Goal: Task Accomplishment & Management: Manage account settings

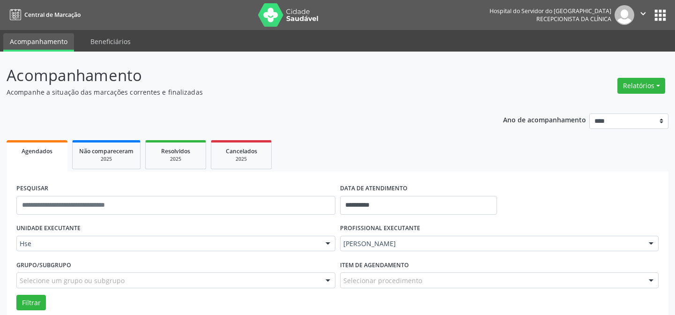
scroll to position [63, 0]
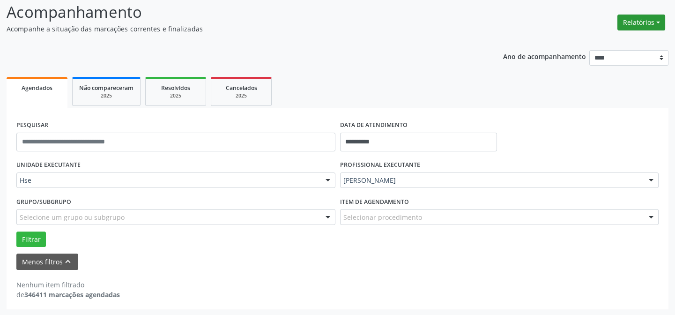
click at [630, 21] on button "Relatórios" at bounding box center [641, 23] width 48 height 16
click at [618, 37] on link "Agendamentos" at bounding box center [617, 42] width 101 height 13
select select "*"
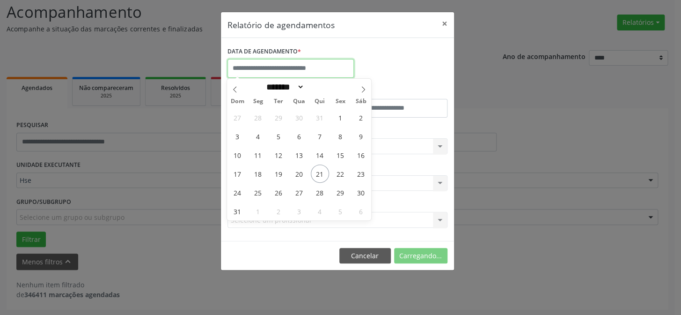
click at [266, 61] on input "text" at bounding box center [291, 68] width 126 height 19
click at [340, 169] on span "22" at bounding box center [340, 173] width 18 height 18
type input "**********"
click at [340, 169] on span "22" at bounding box center [340, 173] width 18 height 18
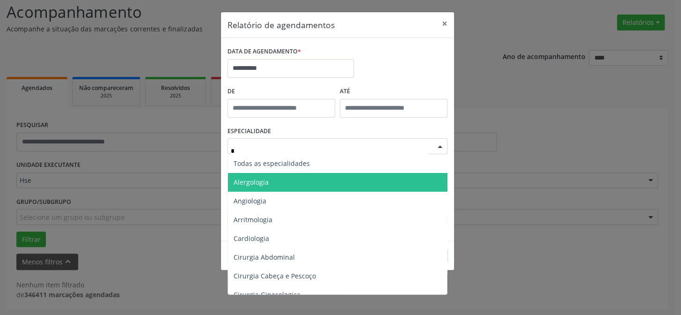
type input "**"
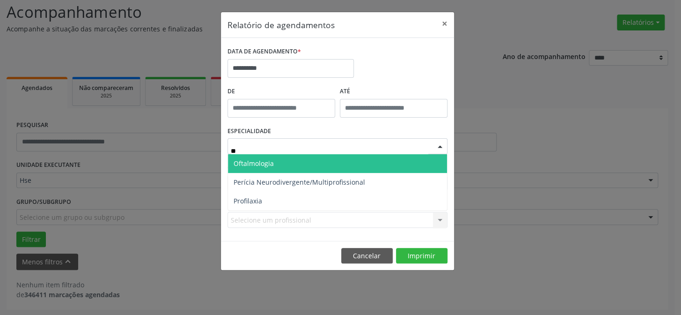
click at [266, 164] on span "Oftalmologia" at bounding box center [254, 163] width 40 height 9
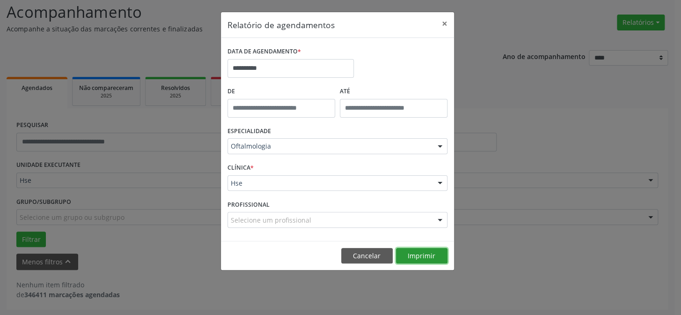
click at [429, 255] on button "Imprimir" at bounding box center [422, 256] width 52 height 16
click at [426, 256] on button "Imprimir" at bounding box center [422, 256] width 52 height 16
click at [444, 22] on button "×" at bounding box center [444, 23] width 19 height 23
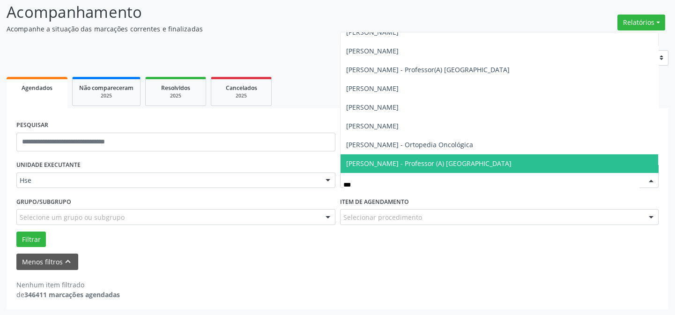
scroll to position [66, 0]
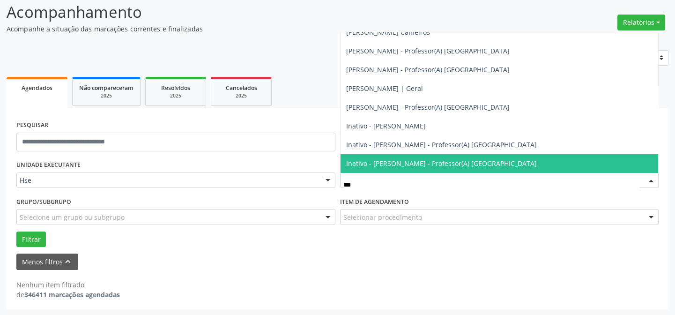
type input "****"
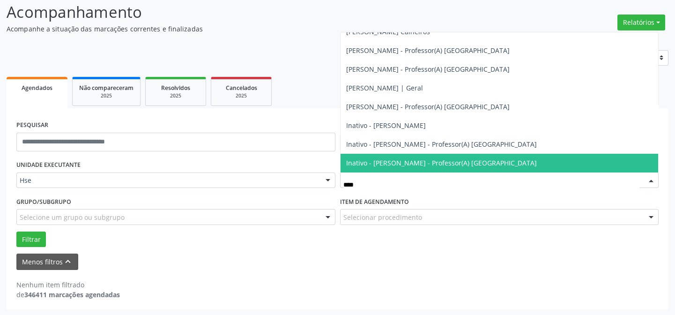
scroll to position [47, 0]
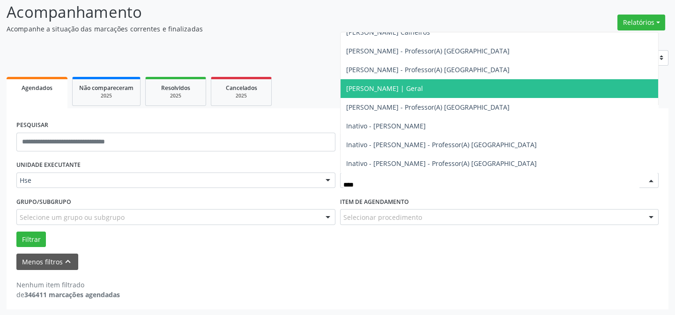
click at [416, 90] on span "[PERSON_NAME] | Geral" at bounding box center [384, 88] width 77 height 9
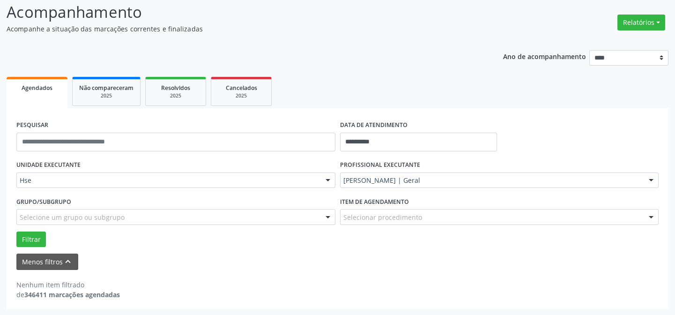
scroll to position [6129, 0]
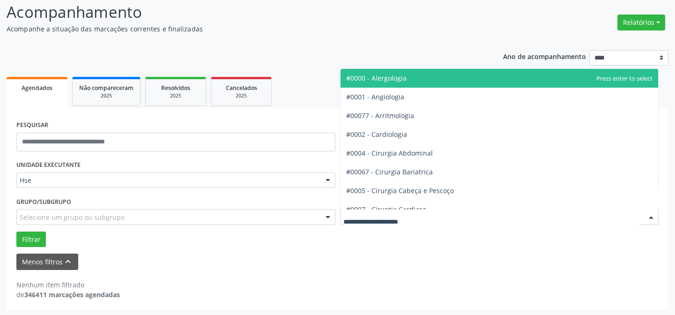
click at [385, 211] on div at bounding box center [499, 217] width 319 height 16
type input "**"
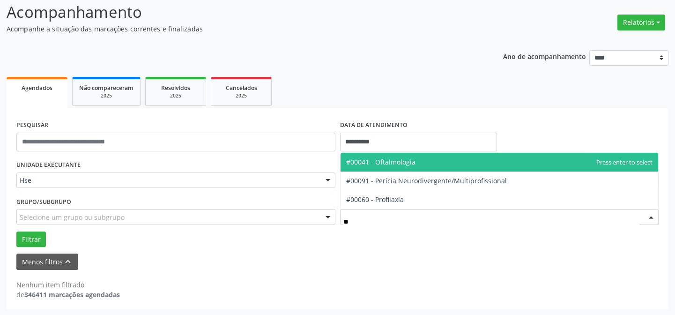
click at [416, 161] on span "#00041 - Oftalmologia" at bounding box center [499, 162] width 318 height 19
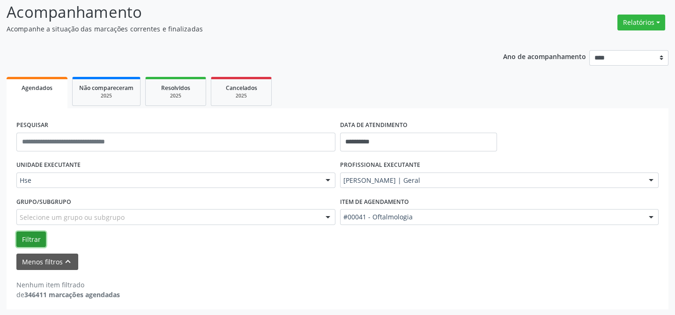
click at [25, 242] on button "Filtrar" at bounding box center [30, 239] width 29 height 16
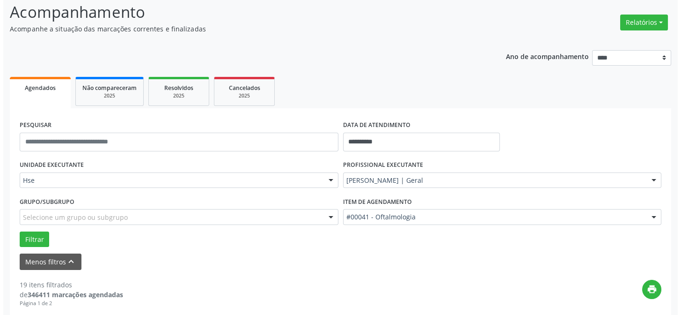
scroll to position [234, 0]
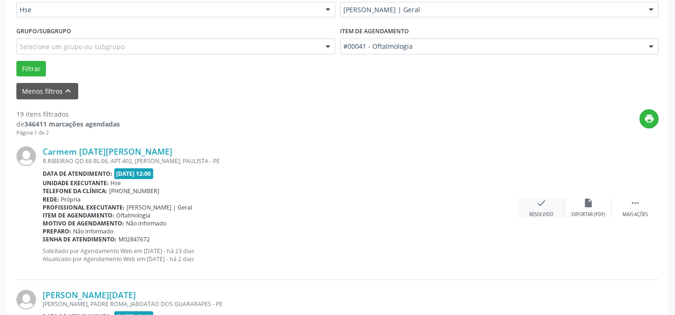
click at [548, 206] on div "check Resolvido" at bounding box center [541, 208] width 47 height 20
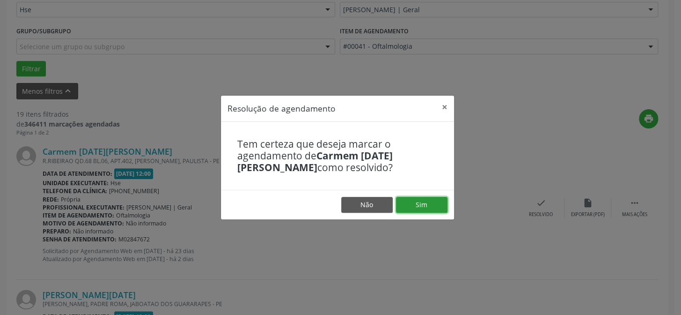
click at [412, 208] on button "Sim" at bounding box center [422, 205] width 52 height 16
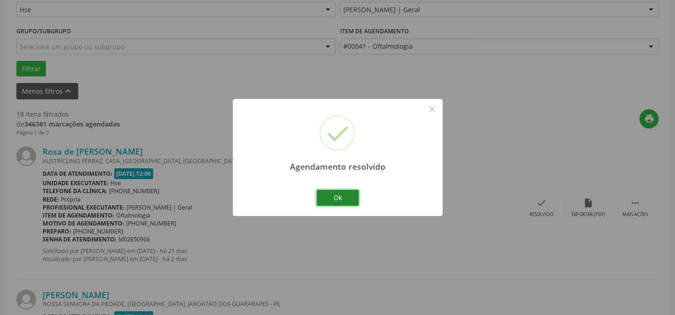
click at [336, 196] on button "Ok" at bounding box center [338, 198] width 42 height 16
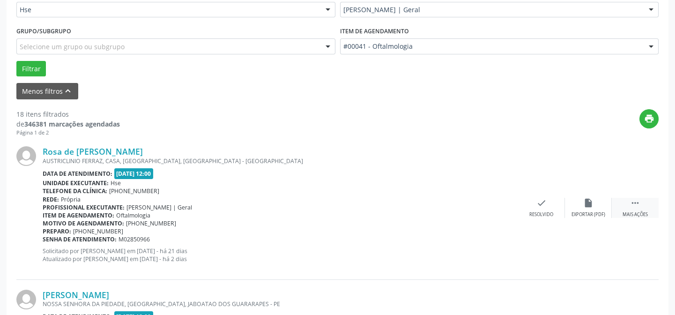
click at [637, 199] on icon "" at bounding box center [635, 203] width 10 height 10
click at [601, 211] on div "Não compareceu" at bounding box center [588, 214] width 40 height 7
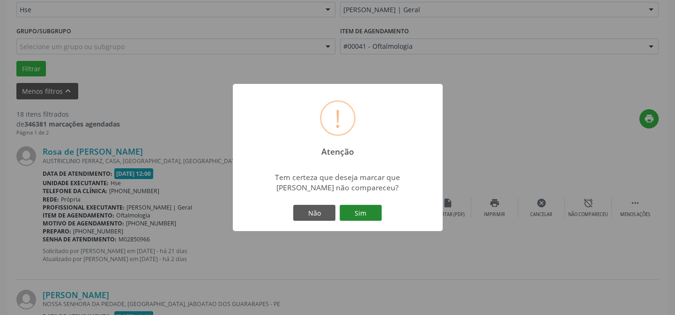
click at [367, 211] on button "Sim" at bounding box center [360, 213] width 42 height 16
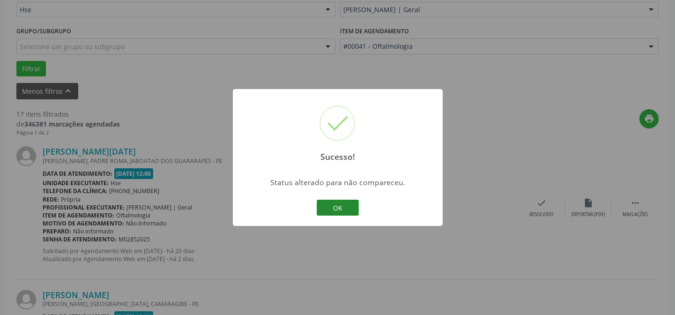
click at [346, 209] on button "OK" at bounding box center [338, 207] width 42 height 16
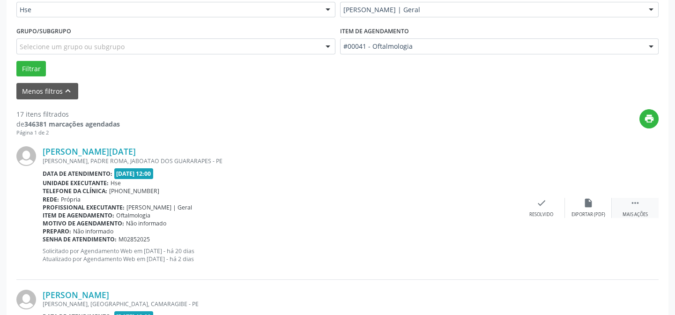
click at [633, 205] on icon "" at bounding box center [635, 203] width 10 height 10
click at [591, 212] on div "Não compareceu" at bounding box center [588, 214] width 40 height 7
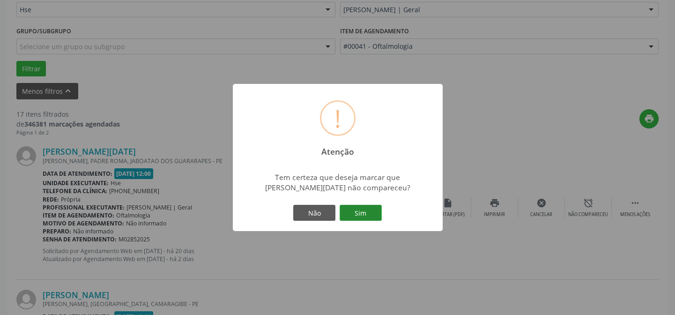
click at [360, 218] on button "Sim" at bounding box center [360, 213] width 42 height 16
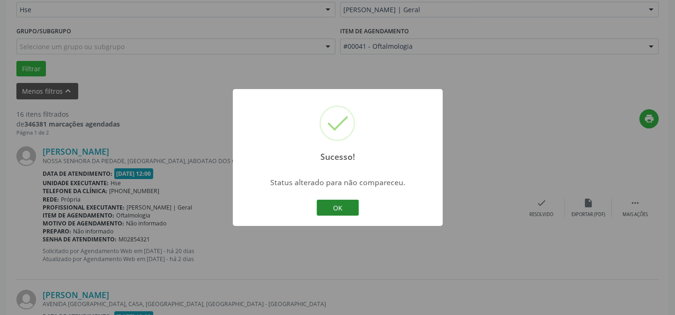
click at [350, 203] on button "OK" at bounding box center [338, 207] width 42 height 16
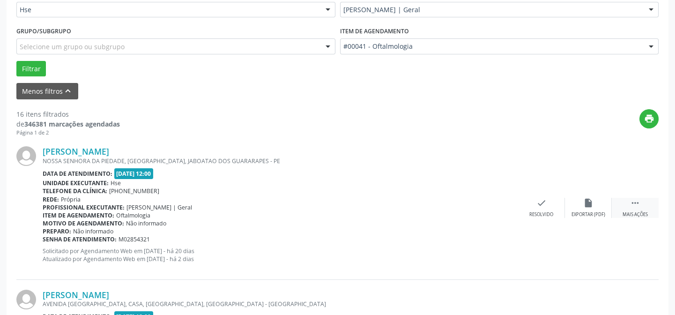
click at [619, 201] on div " Mais ações" at bounding box center [634, 208] width 47 height 20
click at [588, 201] on icon "alarm_off" at bounding box center [588, 203] width 10 height 10
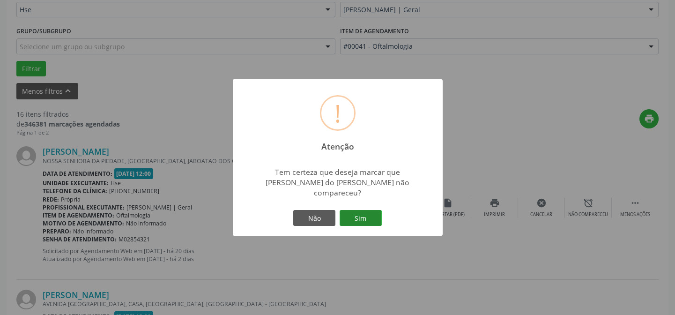
click at [354, 210] on button "Sim" at bounding box center [360, 218] width 42 height 16
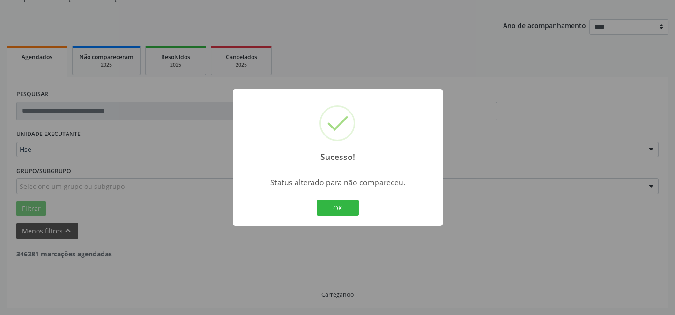
scroll to position [94, 0]
click at [331, 202] on button "OK" at bounding box center [338, 207] width 42 height 16
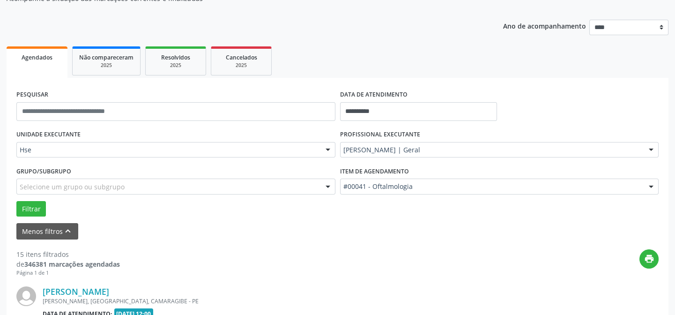
scroll to position [234, 0]
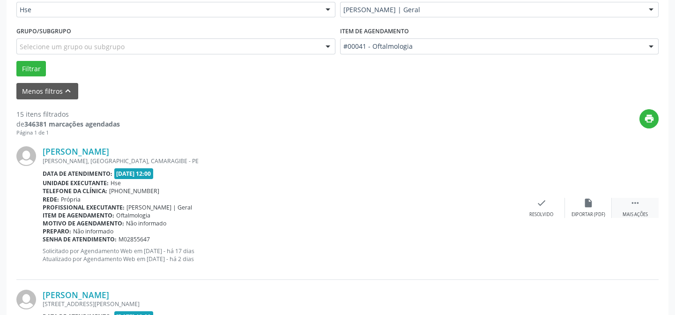
click at [640, 211] on div "Mais ações" at bounding box center [634, 214] width 25 height 7
click at [579, 205] on div "alarm_off Não compareceu" at bounding box center [588, 208] width 47 height 20
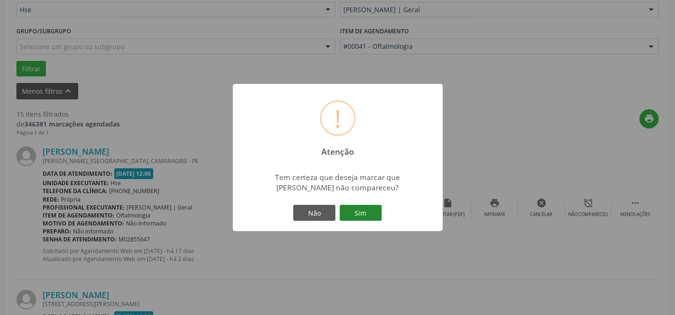
click at [365, 210] on button "Sim" at bounding box center [360, 213] width 42 height 16
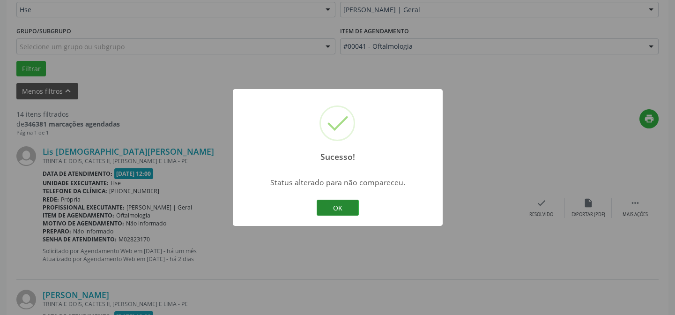
click at [336, 203] on button "OK" at bounding box center [338, 207] width 42 height 16
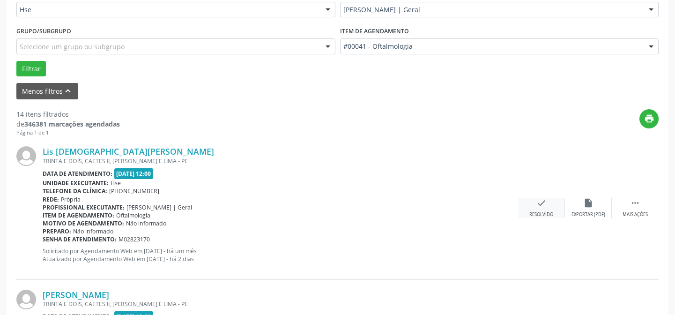
click at [545, 202] on icon "check" at bounding box center [541, 203] width 10 height 10
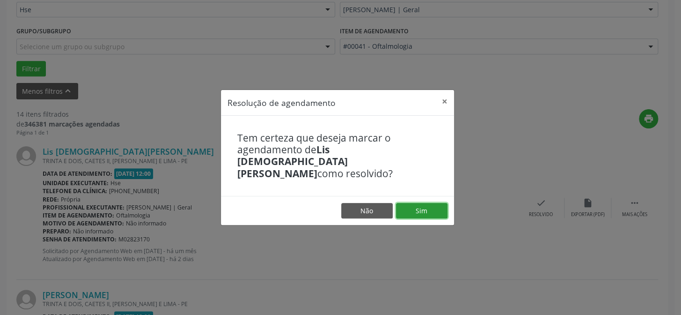
click at [436, 204] on button "Sim" at bounding box center [422, 211] width 52 height 16
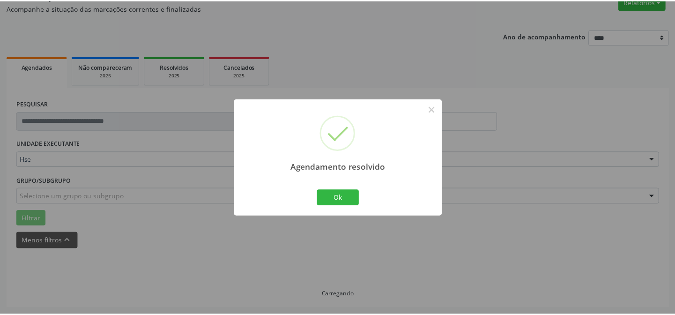
scroll to position [84, 0]
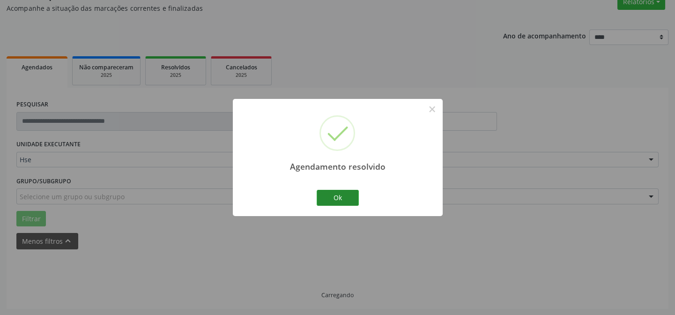
click at [344, 196] on button "Ok" at bounding box center [338, 198] width 42 height 16
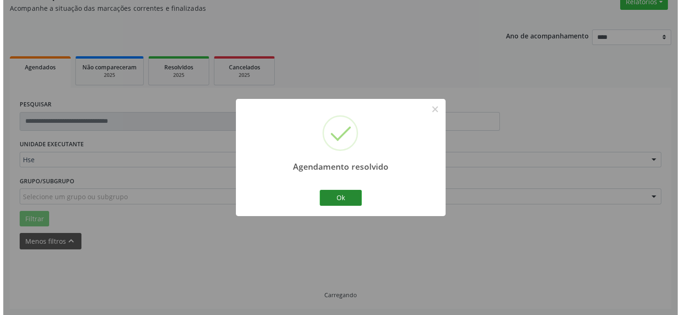
scroll to position [234, 0]
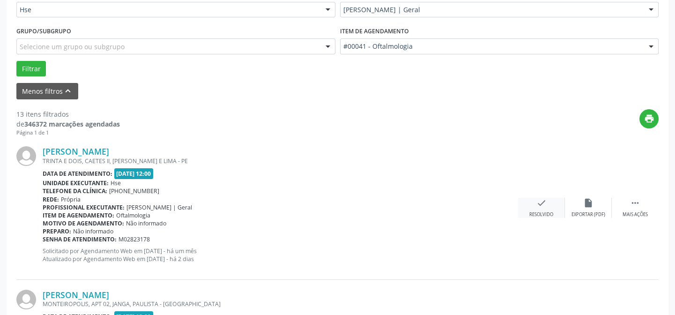
click at [536, 215] on div "Resolvido" at bounding box center [541, 214] width 24 height 7
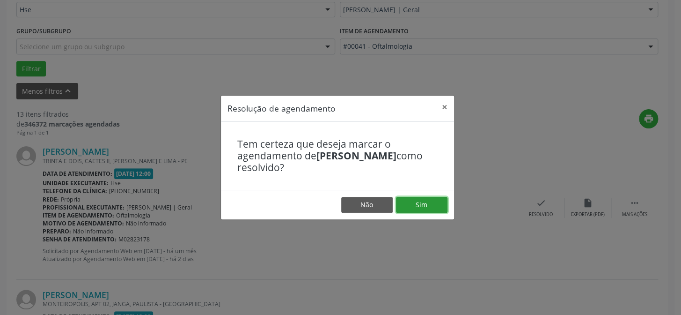
click at [433, 209] on button "Sim" at bounding box center [422, 205] width 52 height 16
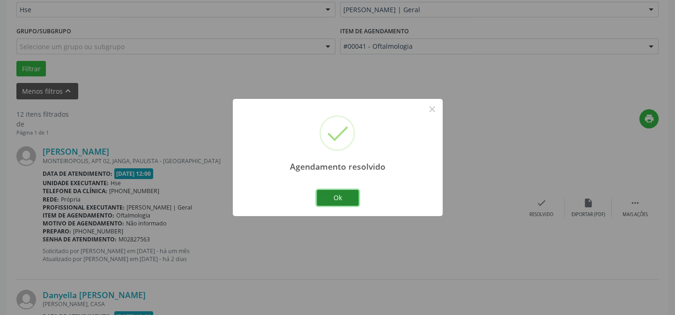
click at [339, 198] on button "Ok" at bounding box center [338, 198] width 42 height 16
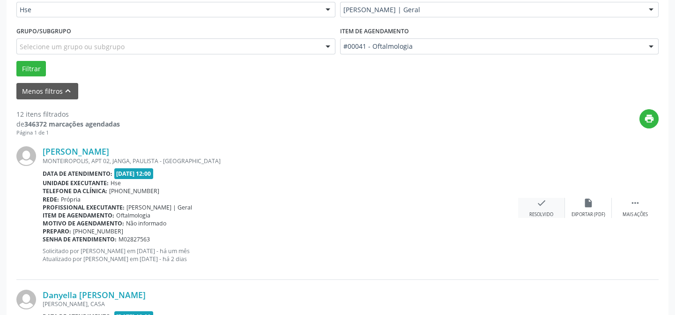
click at [544, 200] on icon "check" at bounding box center [541, 203] width 10 height 10
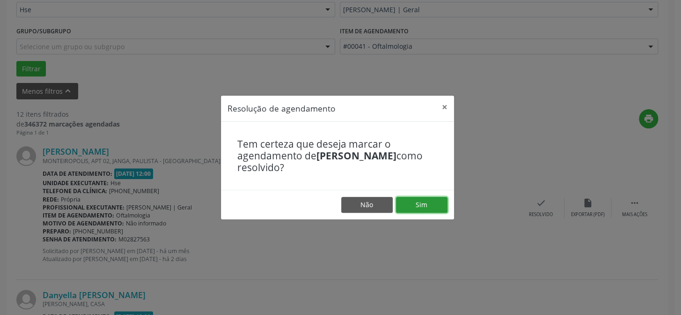
click at [432, 202] on button "Sim" at bounding box center [422, 205] width 52 height 16
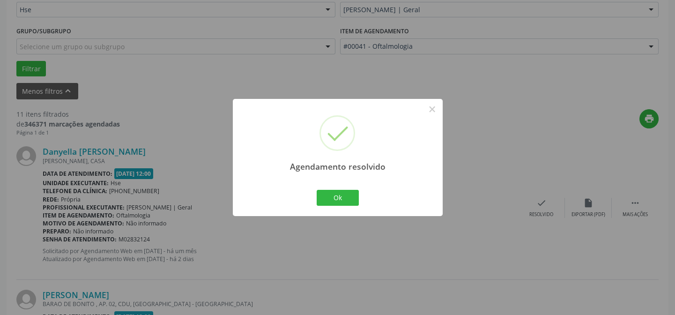
click at [307, 206] on div "Agendamento resolvido × Ok Cancel" at bounding box center [338, 157] width 210 height 117
click at [334, 201] on button "Ok" at bounding box center [338, 198] width 42 height 16
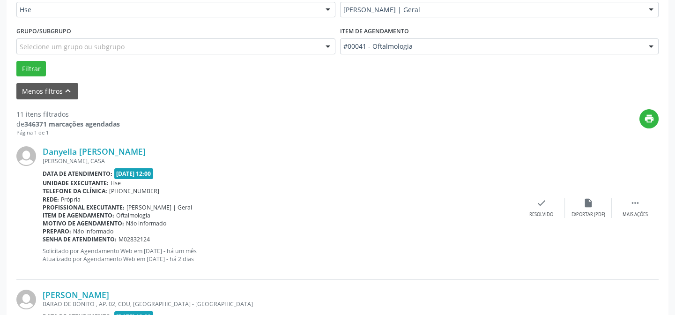
click at [632, 196] on div "Danyella [PERSON_NAME] [PERSON_NAME], CASA Data de atendimento: [DATE] 12:00 Un…" at bounding box center [337, 207] width 642 height 143
click at [629, 216] on div "Mais ações" at bounding box center [634, 214] width 25 height 7
click at [577, 204] on div "alarm_off Não compareceu" at bounding box center [588, 208] width 47 height 20
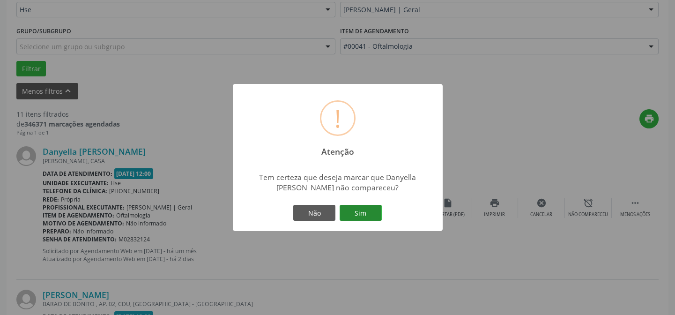
click at [371, 215] on button "Sim" at bounding box center [360, 213] width 42 height 16
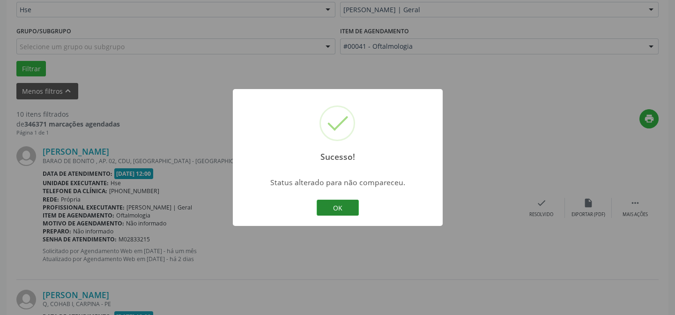
click at [331, 212] on button "OK" at bounding box center [338, 207] width 42 height 16
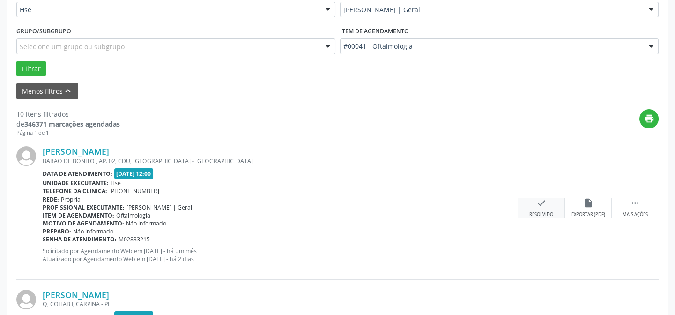
click at [541, 207] on icon "check" at bounding box center [541, 203] width 10 height 10
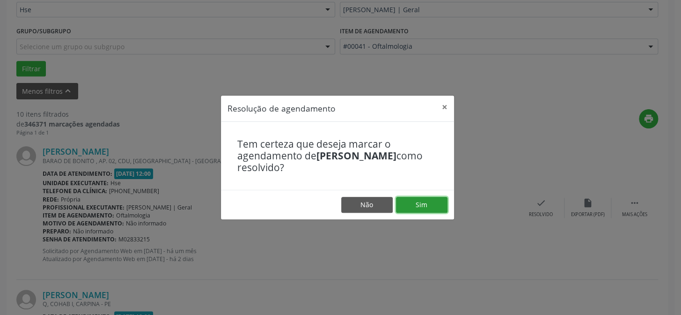
drag, startPoint x: 431, startPoint y: 199, endPoint x: 429, endPoint y: 204, distance: 4.9
click at [430, 201] on button "Sim" at bounding box center [422, 205] width 52 height 16
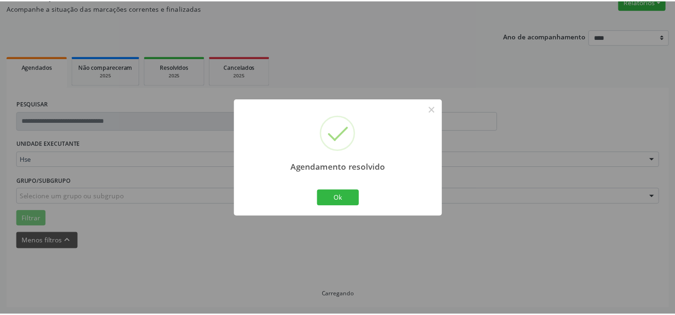
scroll to position [84, 0]
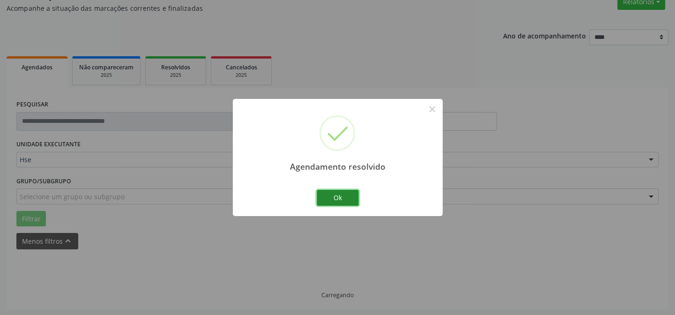
click at [336, 199] on button "Ok" at bounding box center [338, 198] width 42 height 16
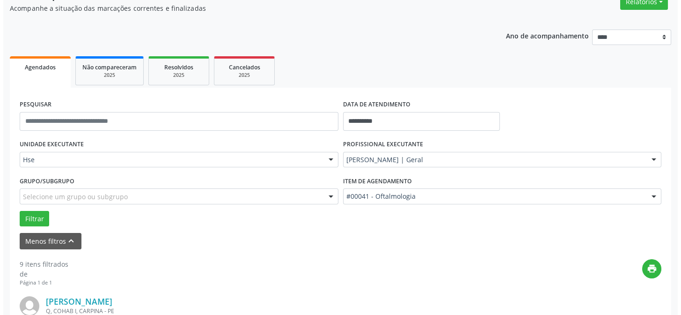
scroll to position [234, 0]
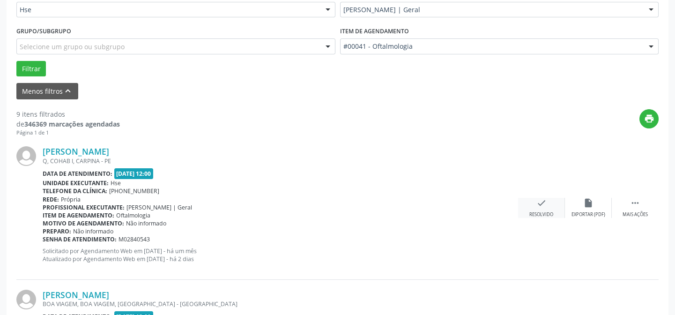
click at [540, 211] on div "Resolvido" at bounding box center [541, 214] width 24 height 7
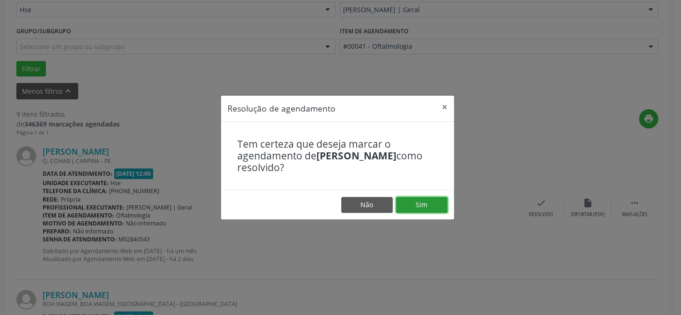
click at [430, 202] on button "Sim" at bounding box center [422, 205] width 52 height 16
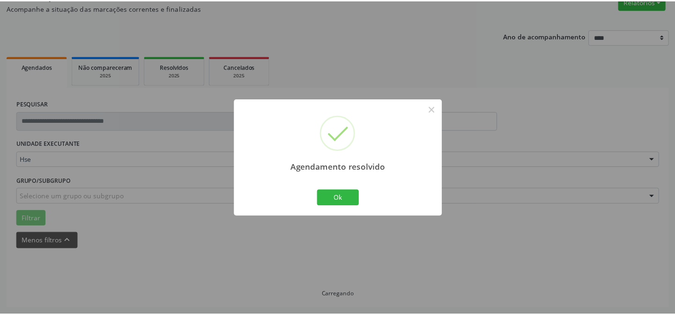
scroll to position [84, 0]
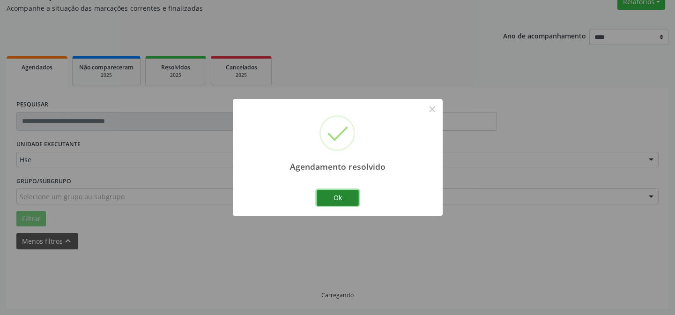
click at [342, 197] on button "Ok" at bounding box center [338, 198] width 42 height 16
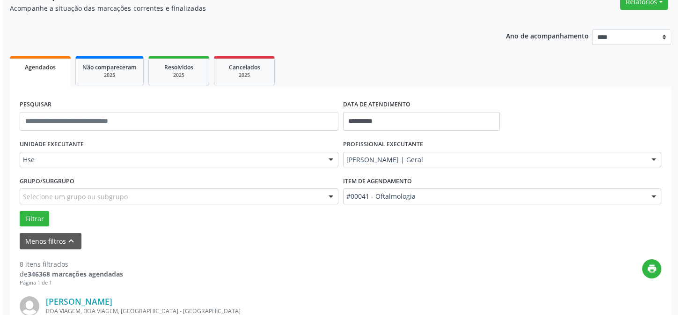
scroll to position [169, 0]
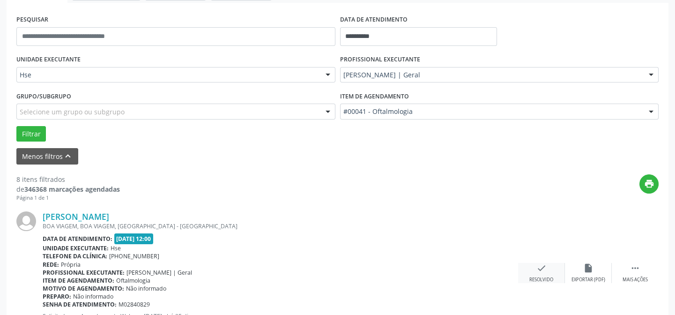
click at [537, 272] on icon "check" at bounding box center [541, 268] width 10 height 10
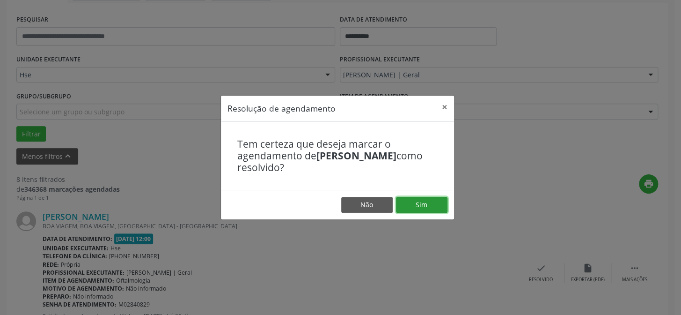
click at [425, 205] on button "Sim" at bounding box center [422, 205] width 52 height 16
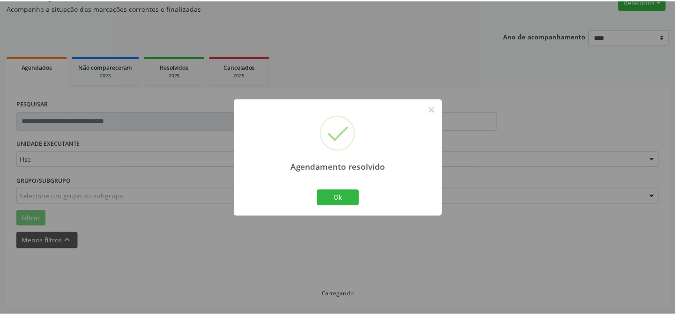
scroll to position [84, 0]
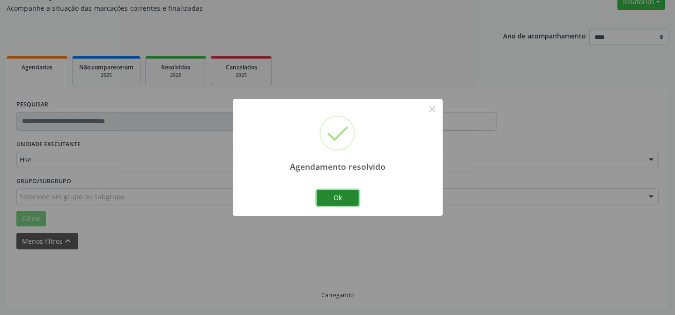
drag, startPoint x: 349, startPoint y: 197, endPoint x: 340, endPoint y: 188, distance: 12.3
click at [348, 198] on button "Ok" at bounding box center [338, 198] width 42 height 16
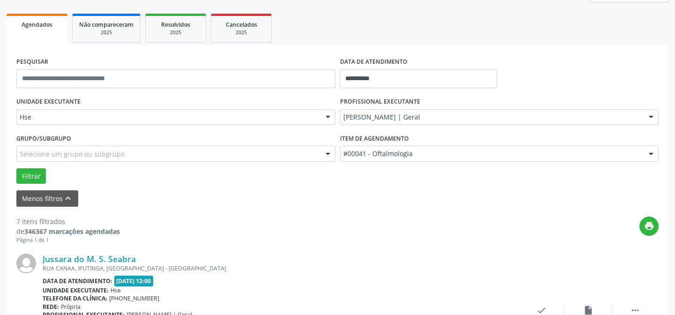
scroll to position [169, 0]
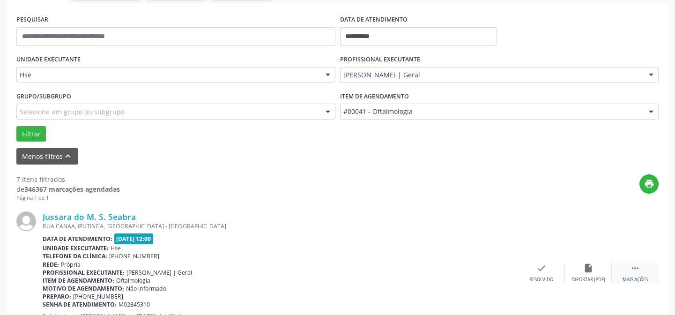
click at [645, 270] on div " Mais ações" at bounding box center [634, 273] width 47 height 20
click at [597, 267] on div "alarm_off Não compareceu" at bounding box center [588, 273] width 47 height 20
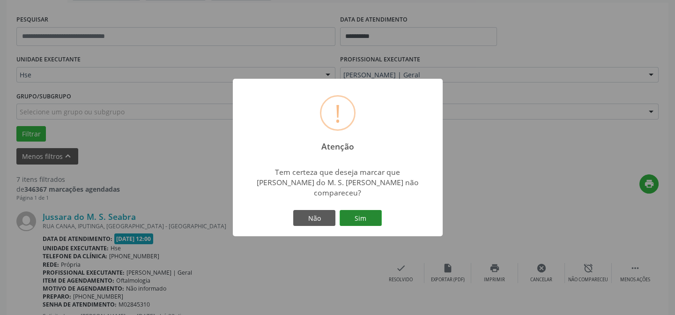
click at [370, 210] on button "Sim" at bounding box center [360, 218] width 42 height 16
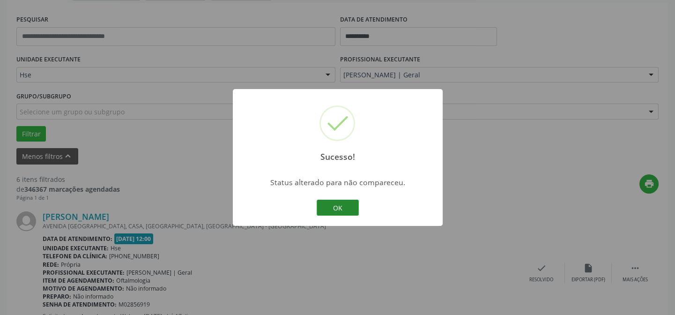
click at [340, 207] on button "OK" at bounding box center [338, 207] width 42 height 16
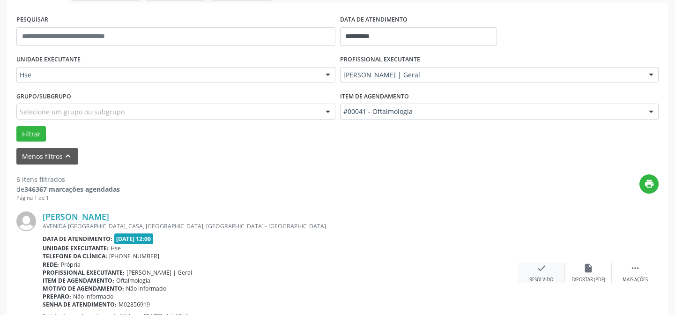
click at [545, 274] on div "check Resolvido" at bounding box center [541, 273] width 47 height 20
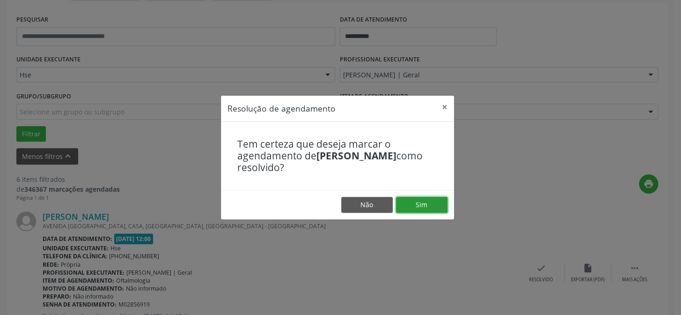
click at [424, 205] on button "Sim" at bounding box center [422, 205] width 52 height 16
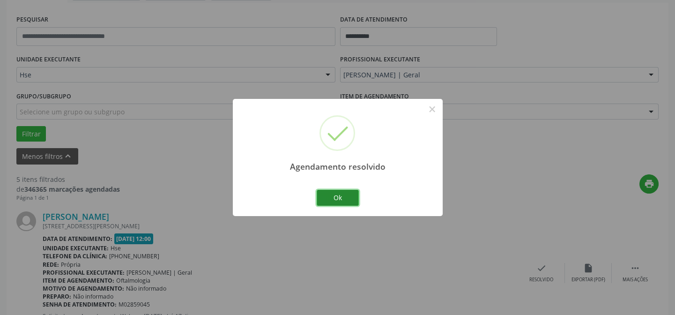
click at [346, 195] on button "Ok" at bounding box center [338, 198] width 42 height 16
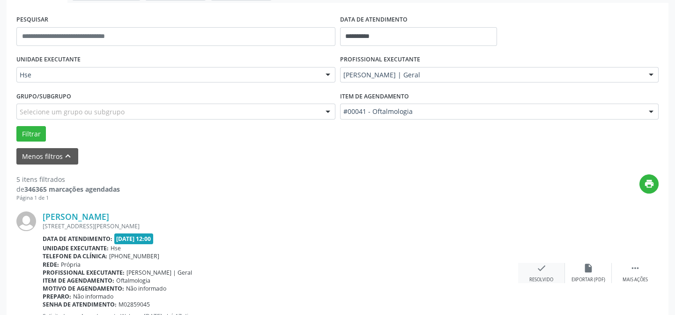
click at [541, 276] on div "Resolvido" at bounding box center [541, 279] width 24 height 7
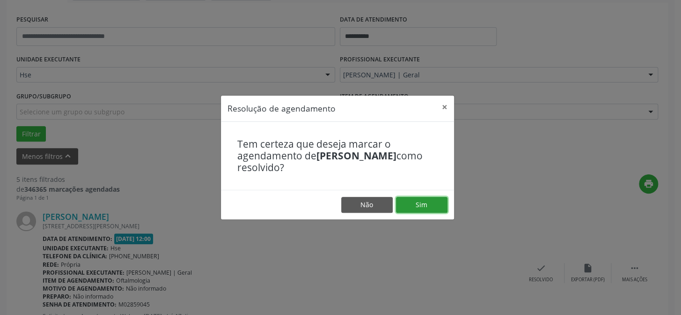
click at [418, 202] on button "Sim" at bounding box center [422, 205] width 52 height 16
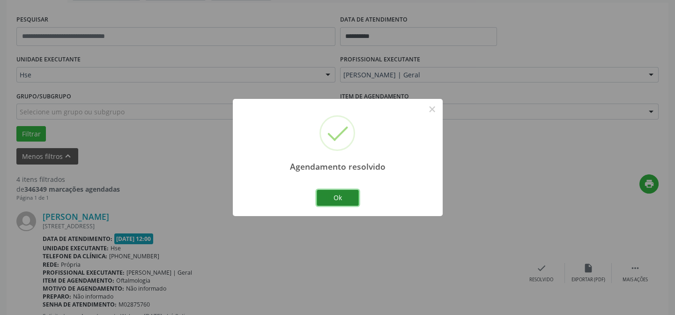
click at [346, 201] on button "Ok" at bounding box center [338, 198] width 42 height 16
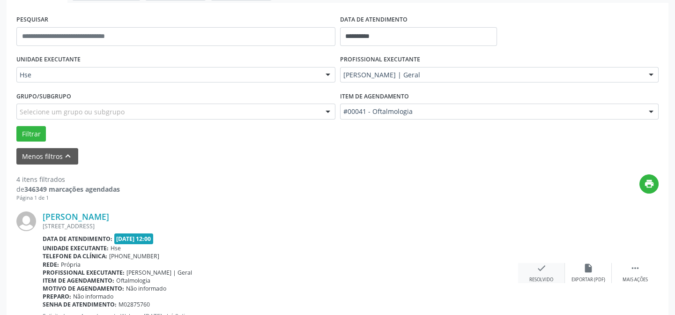
click at [548, 267] on div "check Resolvido" at bounding box center [541, 273] width 47 height 20
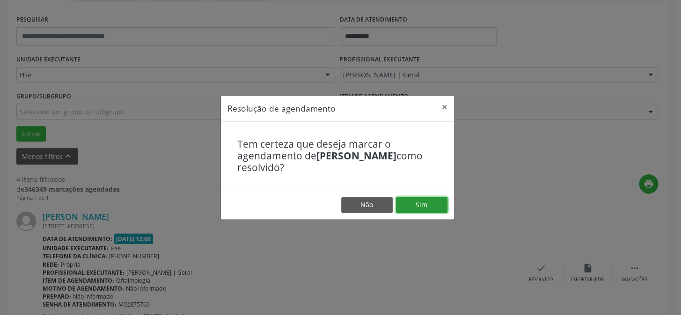
click at [425, 202] on button "Sim" at bounding box center [422, 205] width 52 height 16
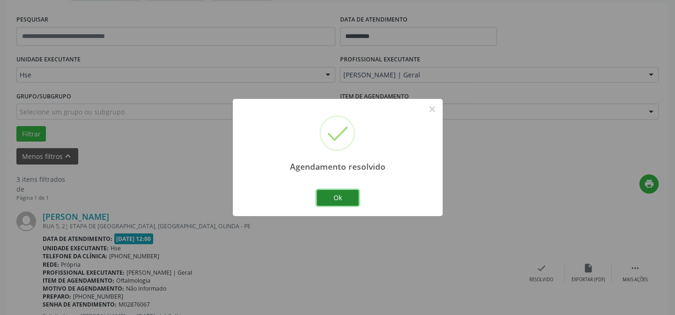
click at [346, 192] on button "Ok" at bounding box center [338, 198] width 42 height 16
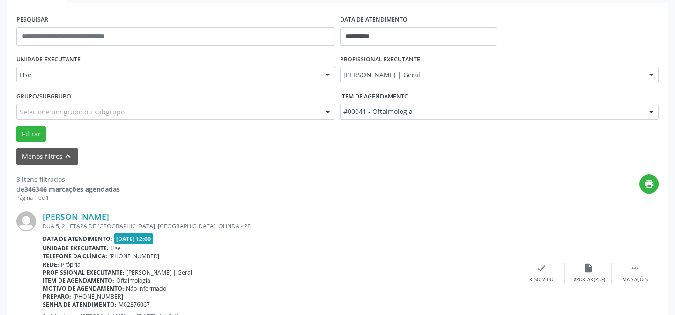
scroll to position [211, 0]
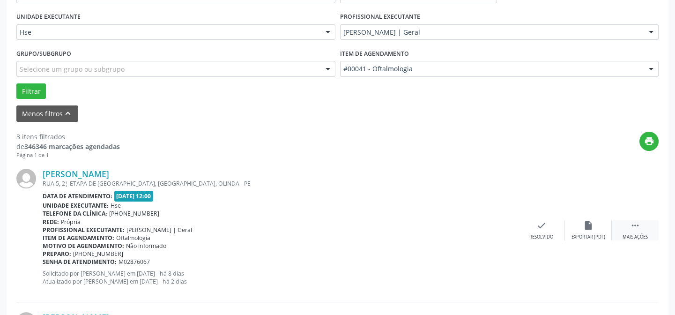
click at [646, 228] on div " Mais ações" at bounding box center [634, 230] width 47 height 20
click at [598, 228] on div "alarm_off Não compareceu" at bounding box center [588, 230] width 47 height 20
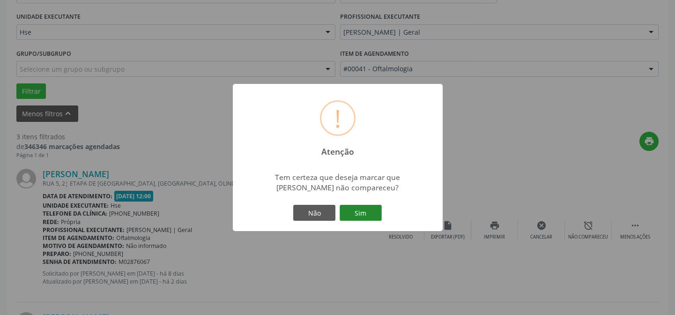
click at [375, 212] on button "Sim" at bounding box center [360, 213] width 42 height 16
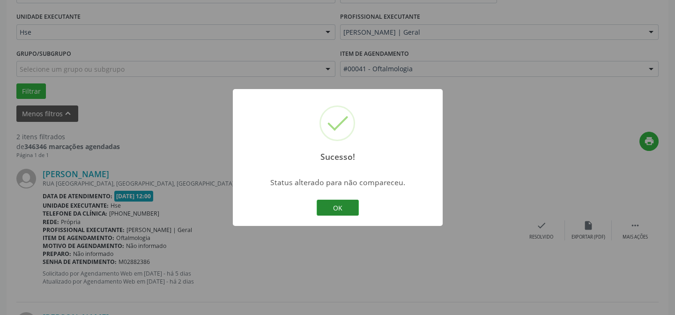
click at [351, 203] on button "OK" at bounding box center [338, 207] width 42 height 16
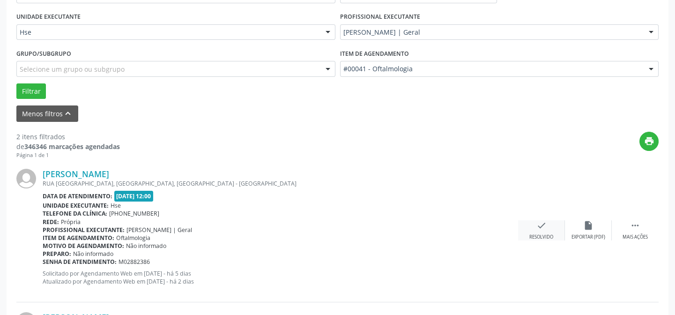
click at [530, 228] on div "check Resolvido" at bounding box center [541, 230] width 47 height 20
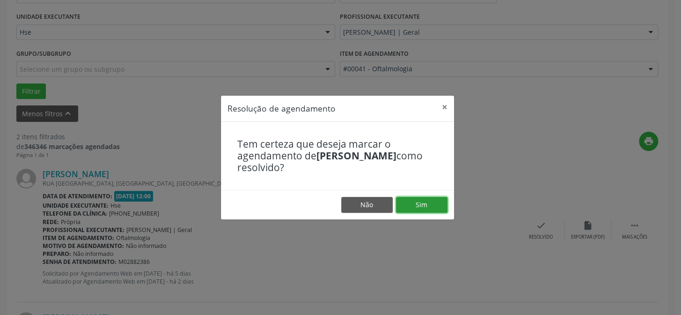
click at [413, 206] on button "Sim" at bounding box center [422, 205] width 52 height 16
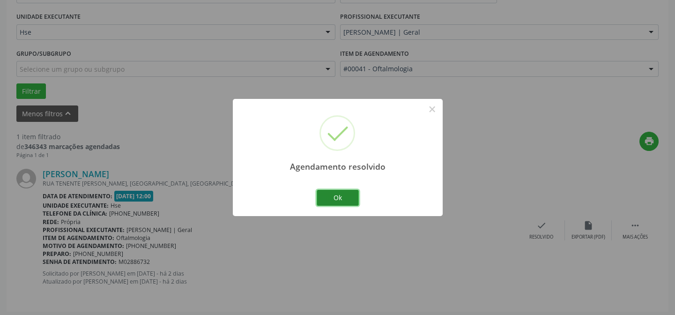
click at [350, 195] on button "Ok" at bounding box center [338, 198] width 42 height 16
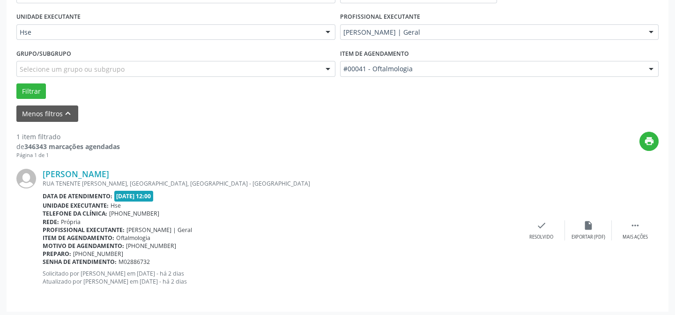
scroll to position [214, 0]
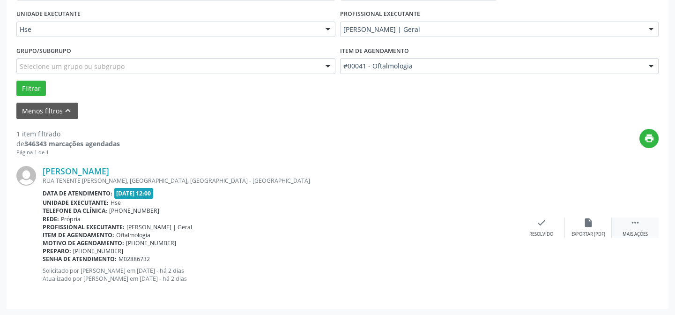
click at [632, 233] on div "Mais ações" at bounding box center [634, 234] width 25 height 7
click at [590, 229] on div "alarm_off Não compareceu" at bounding box center [588, 227] width 47 height 20
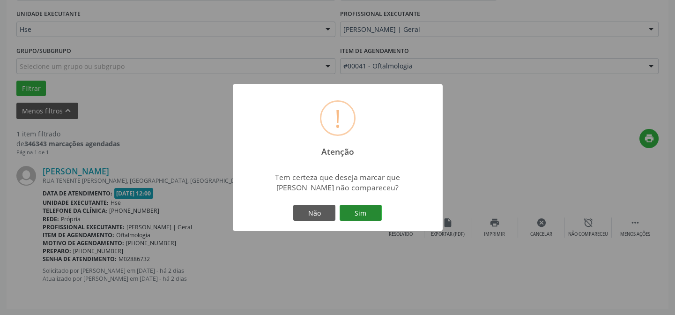
click at [365, 214] on button "Sim" at bounding box center [360, 213] width 42 height 16
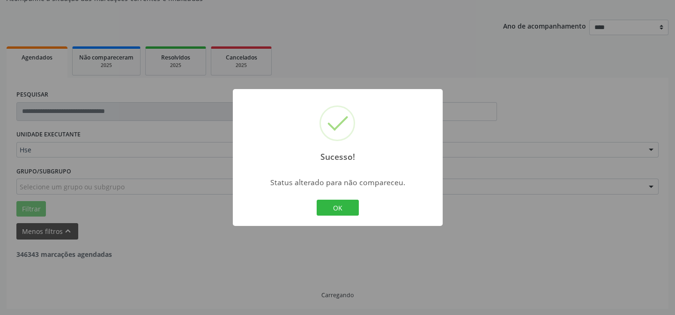
scroll to position [63, 0]
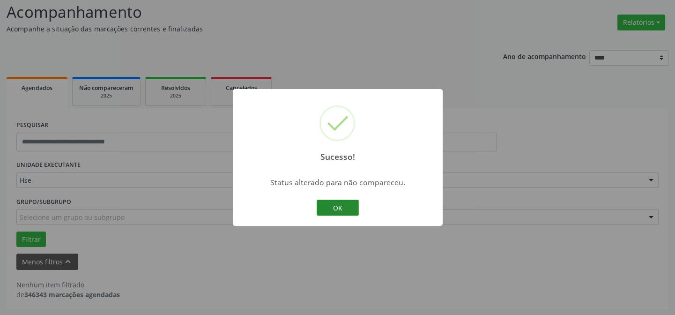
click at [348, 202] on button "OK" at bounding box center [338, 207] width 42 height 16
